Goal: Information Seeking & Learning: Learn about a topic

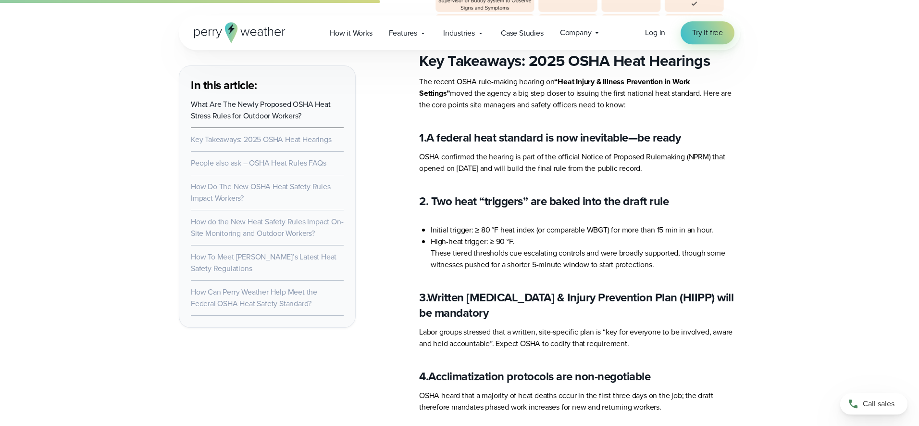
scroll to position [1913, 0]
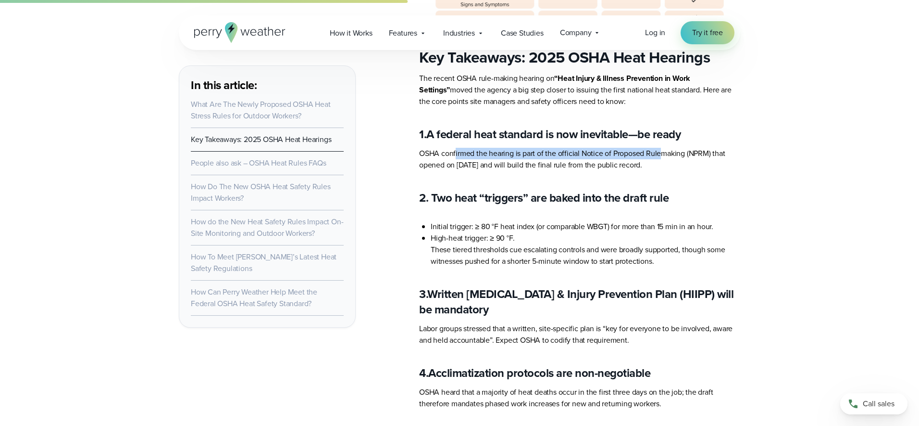
drag, startPoint x: 455, startPoint y: 140, endPoint x: 660, endPoint y: 144, distance: 204.9
click at [660, 148] on p "OSHA confirmed the hearing is part of the official Notice of Proposed Rulemakin…" at bounding box center [579, 159] width 321 height 23
click at [657, 148] on p "OSHA confirmed the hearing is part of the official Notice of Proposed Rulemakin…" at bounding box center [579, 159] width 321 height 23
drag, startPoint x: 472, startPoint y: 149, endPoint x: 700, endPoint y: 161, distance: 227.8
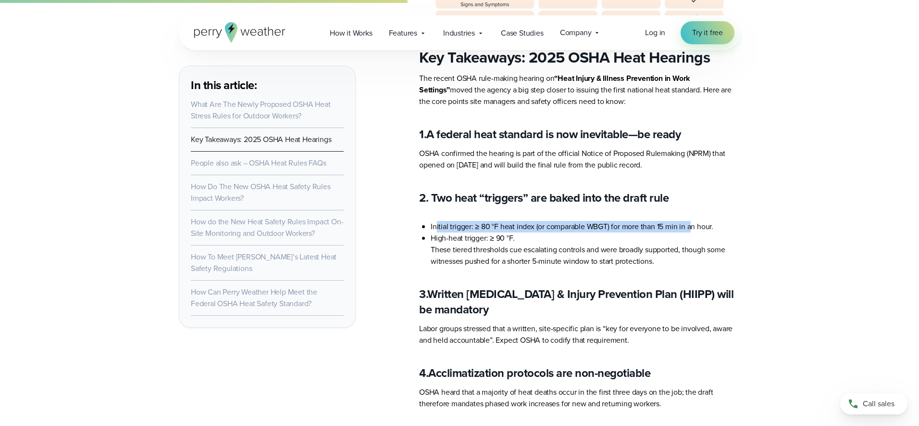
drag, startPoint x: 437, startPoint y: 214, endPoint x: 693, endPoint y: 216, distance: 256.8
click at [693, 221] on li "Initial trigger: ≥ 80 °F heat index (or comparable WBGT) for more than 15 min i…" at bounding box center [586, 227] width 310 height 12
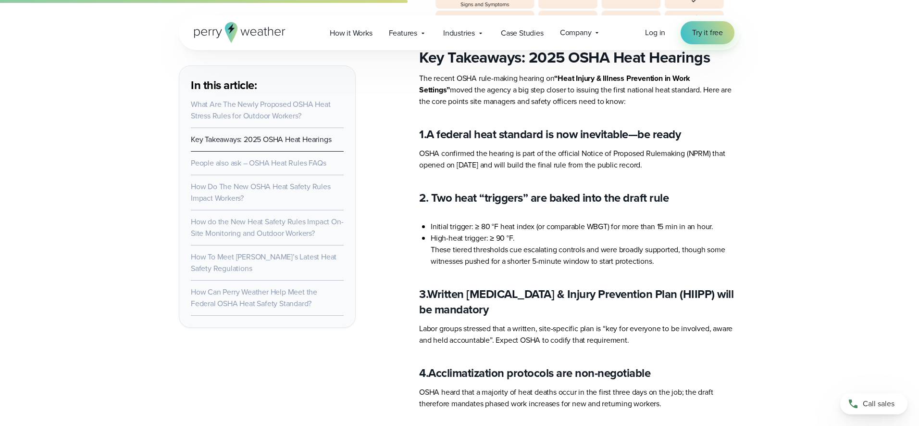
click at [703, 221] on li "Initial trigger: ≥ 80 °F heat index (or comparable WBGT) for more than 15 min i…" at bounding box center [586, 227] width 310 height 12
drag, startPoint x: 440, startPoint y: 228, endPoint x: 550, endPoint y: 239, distance: 110.2
click at [550, 239] on li "High-heat trigger: ≥ 90 °F. These tiered thresholds cue escalating controls and…" at bounding box center [586, 249] width 310 height 35
click at [603, 242] on li "High-heat trigger: ≥ 90 °F. These tiered thresholds cue escalating controls and…" at bounding box center [586, 249] width 310 height 35
drag, startPoint x: 454, startPoint y: 251, endPoint x: 620, endPoint y: 251, distance: 165.9
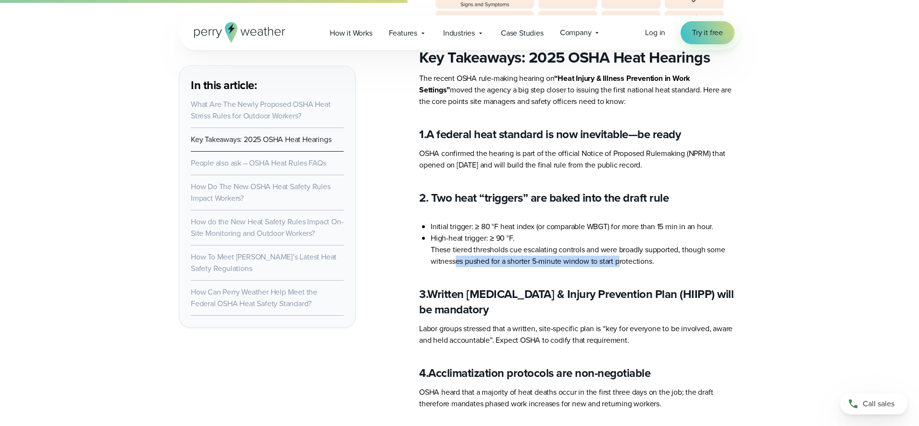
click at [620, 251] on li "High-heat trigger: ≥ 90 °F. These tiered thresholds cue escalating controls and…" at bounding box center [586, 249] width 310 height 35
click at [580, 243] on li "High-heat trigger: ≥ 90 °F. These tiered thresholds cue escalating controls and…" at bounding box center [586, 249] width 310 height 35
drag, startPoint x: 519, startPoint y: 241, endPoint x: 678, endPoint y: 251, distance: 158.5
click at [678, 251] on li "High-heat trigger: ≥ 90 °F. These tiered thresholds cue escalating controls and…" at bounding box center [586, 249] width 310 height 35
click at [672, 245] on li "High-heat trigger: ≥ 90 °F. These tiered thresholds cue escalating controls and…" at bounding box center [586, 249] width 310 height 35
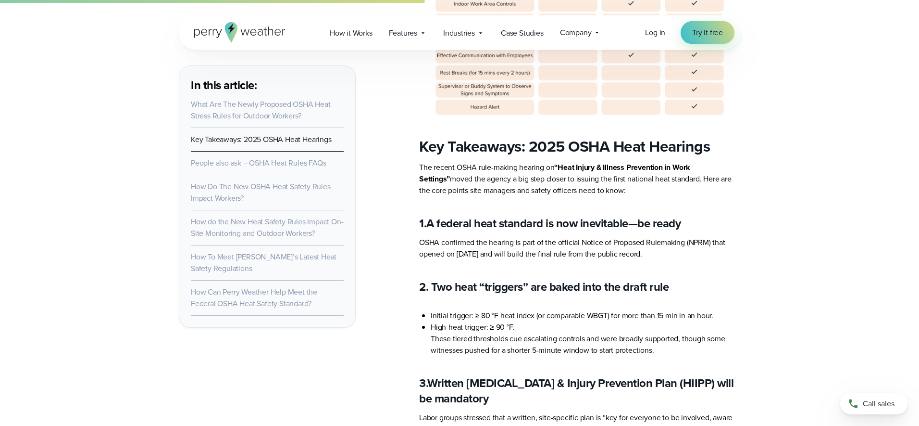
scroll to position [1815, 0]
